Goal: Communication & Community: Answer question/provide support

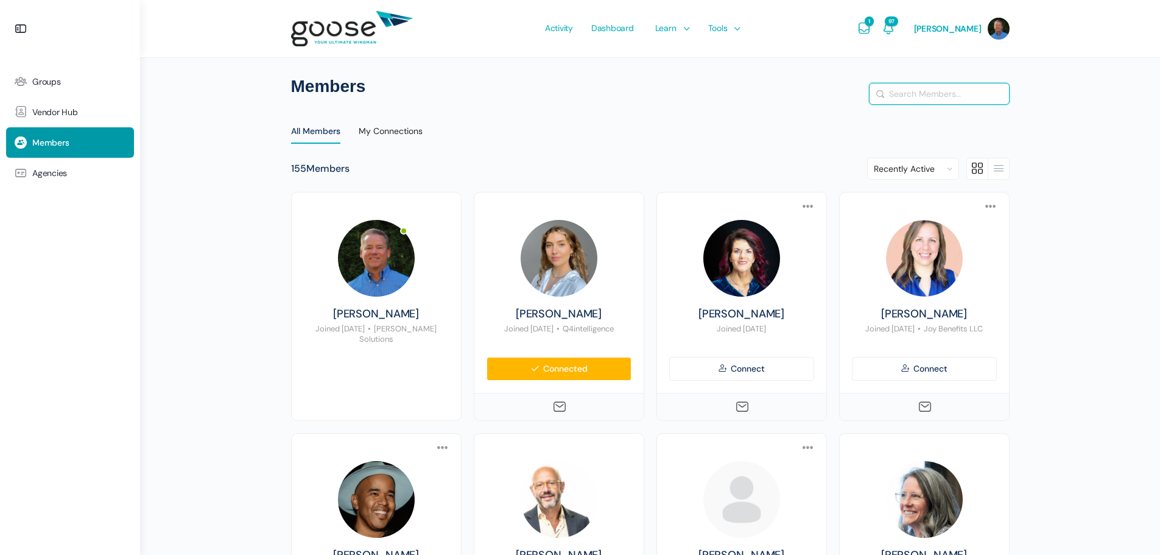
click at [942, 93] on input "Search Members…" at bounding box center [939, 93] width 139 height 21
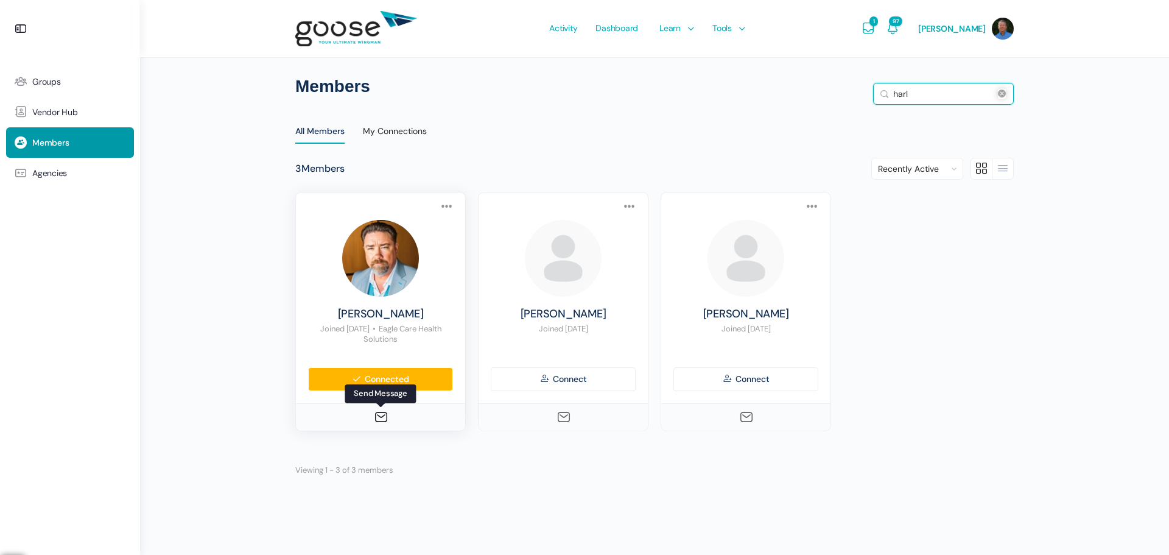
type input "harl"
click at [378, 418] on icon at bounding box center [381, 417] width 15 height 15
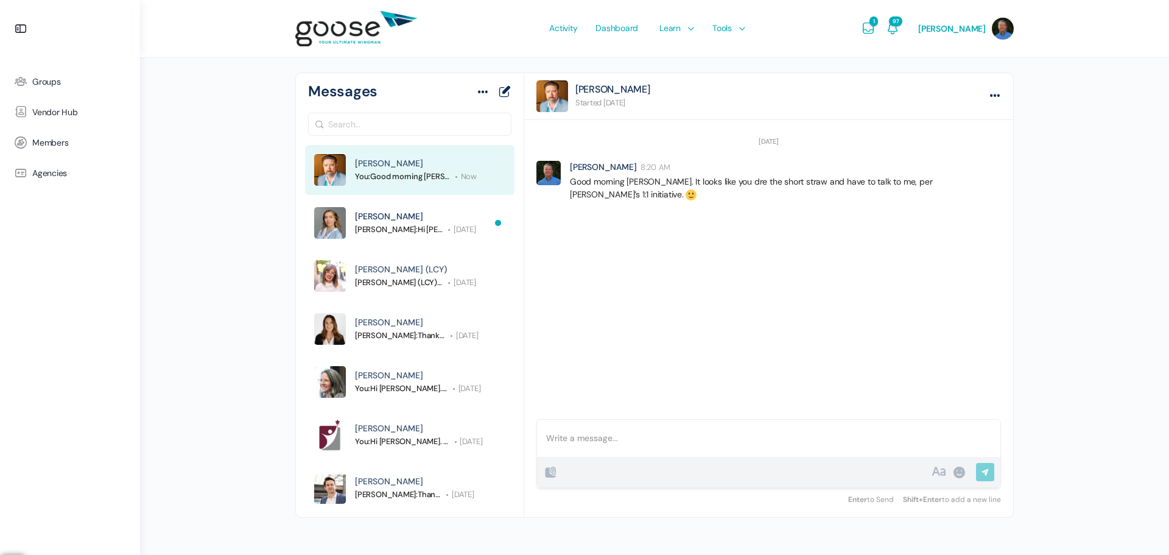
click at [612, 439] on div at bounding box center [769, 438] width 464 height 37
click at [989, 470] on input "Send Reply" at bounding box center [985, 473] width 18 height 21
